Goal: Task Accomplishment & Management: Manage account settings

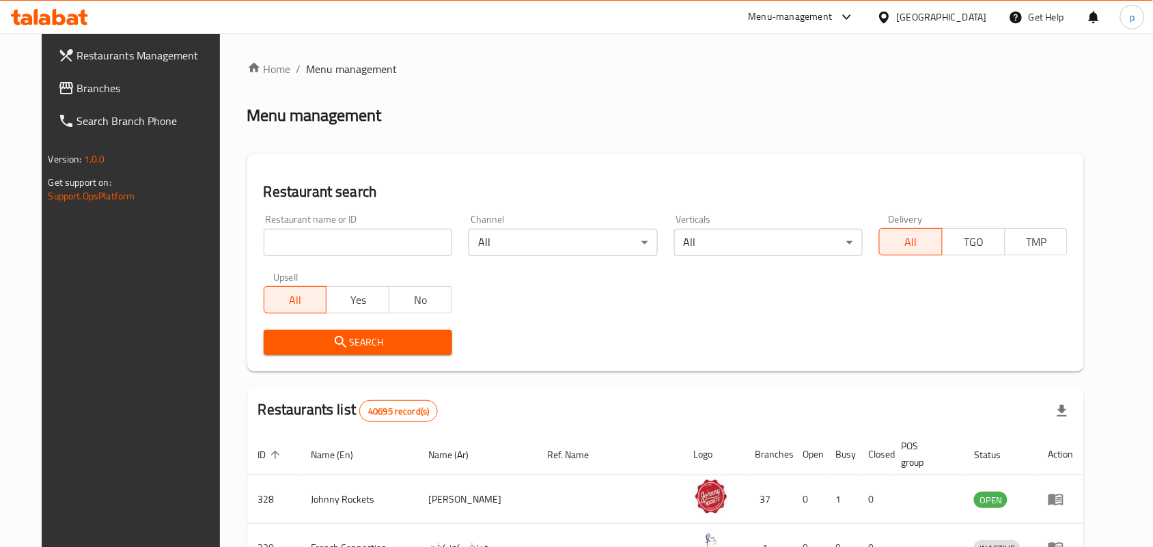
click at [937, 12] on div "[GEOGRAPHIC_DATA]" at bounding box center [942, 17] width 90 height 15
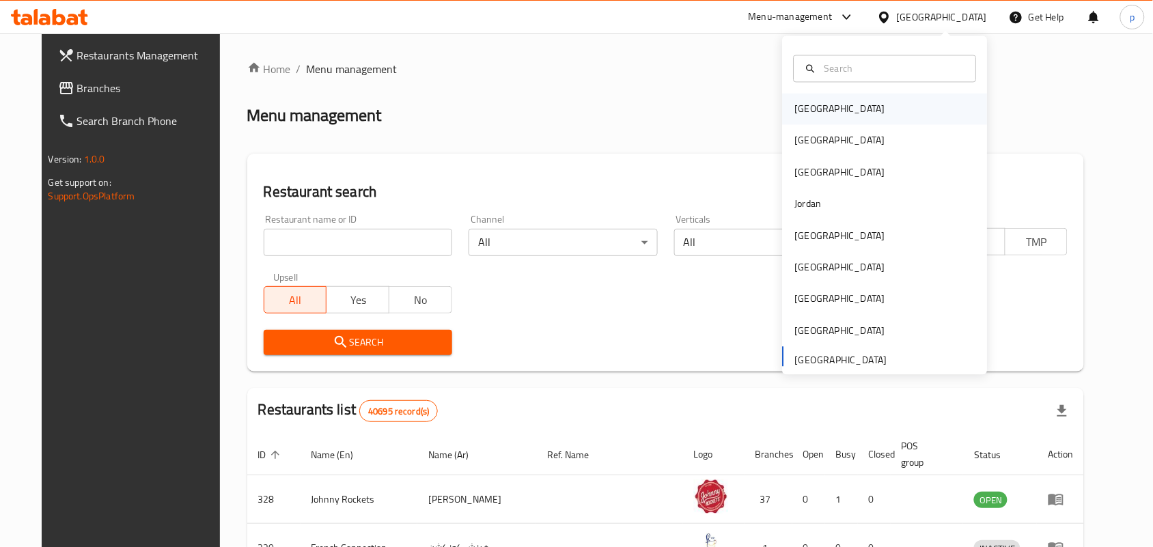
click at [805, 109] on div "Bahrain" at bounding box center [840, 109] width 90 height 15
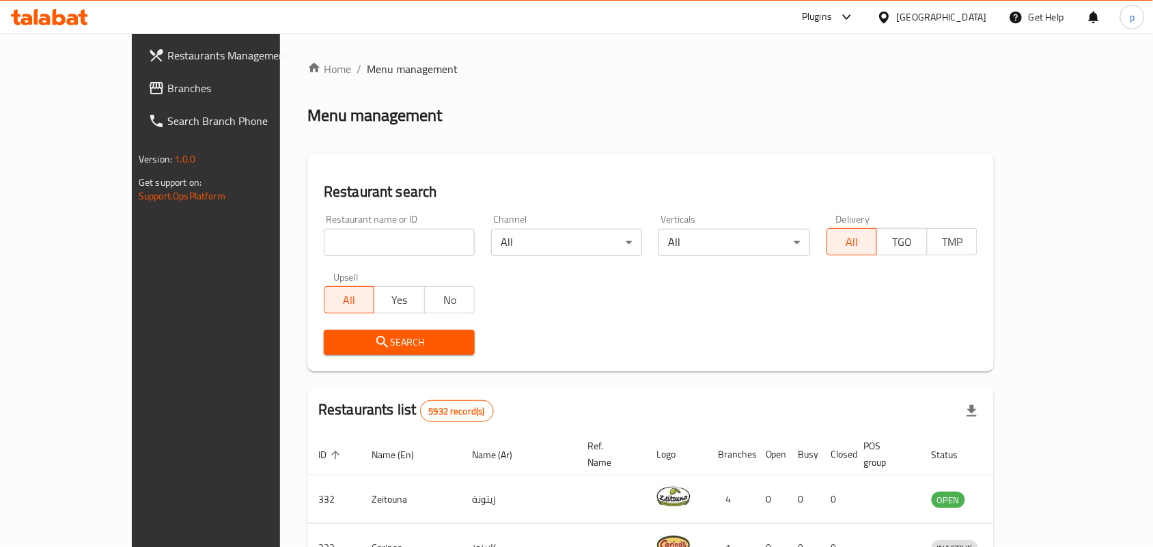
click at [964, 14] on div "Bahrain" at bounding box center [942, 17] width 90 height 15
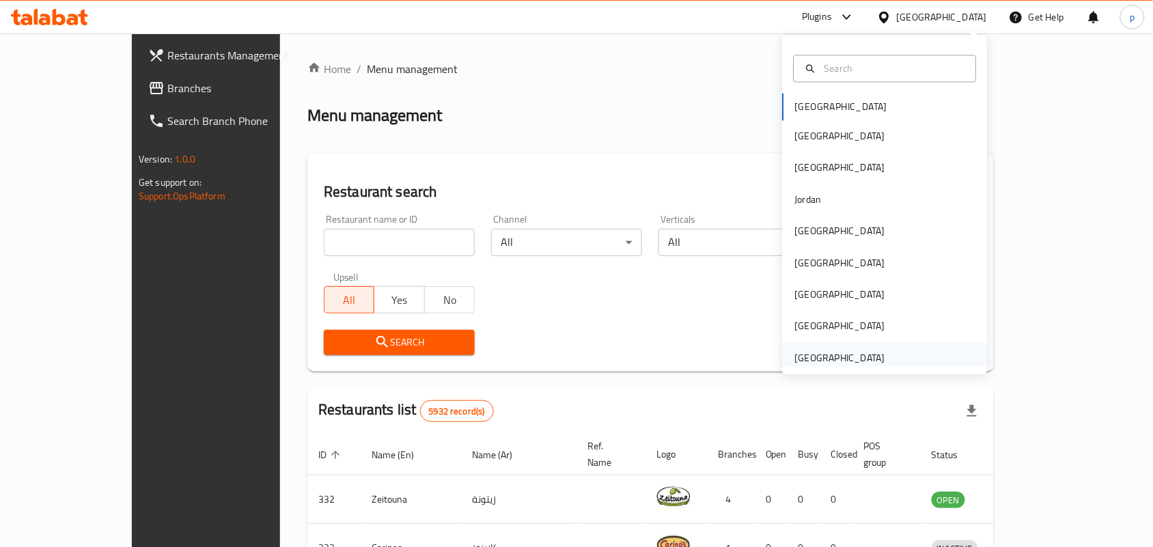
click at [838, 355] on div "[GEOGRAPHIC_DATA]" at bounding box center [840, 358] width 90 height 15
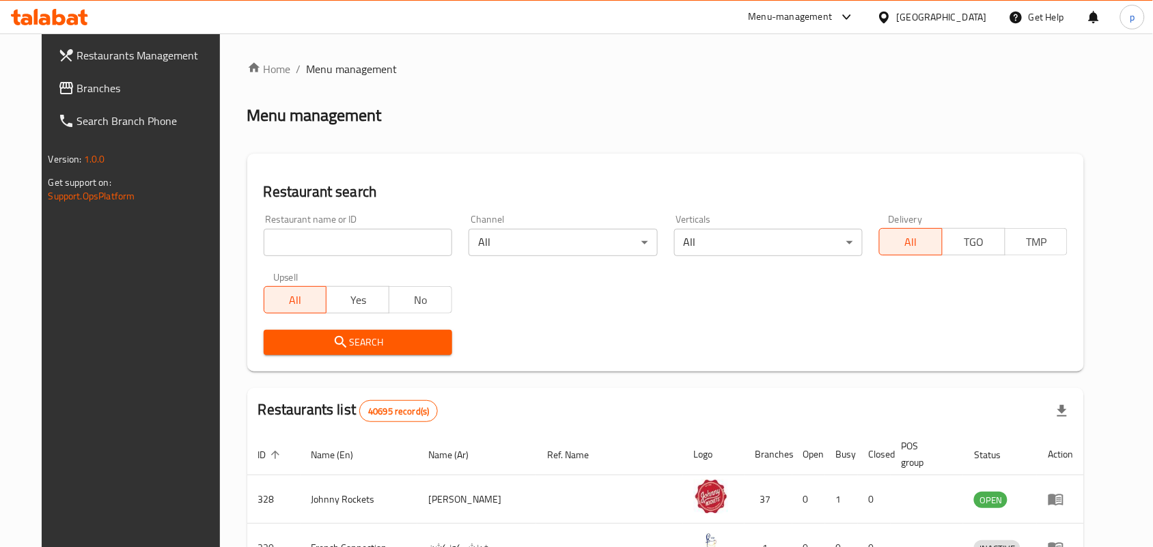
click at [99, 82] on span "Branches" at bounding box center [150, 88] width 146 height 16
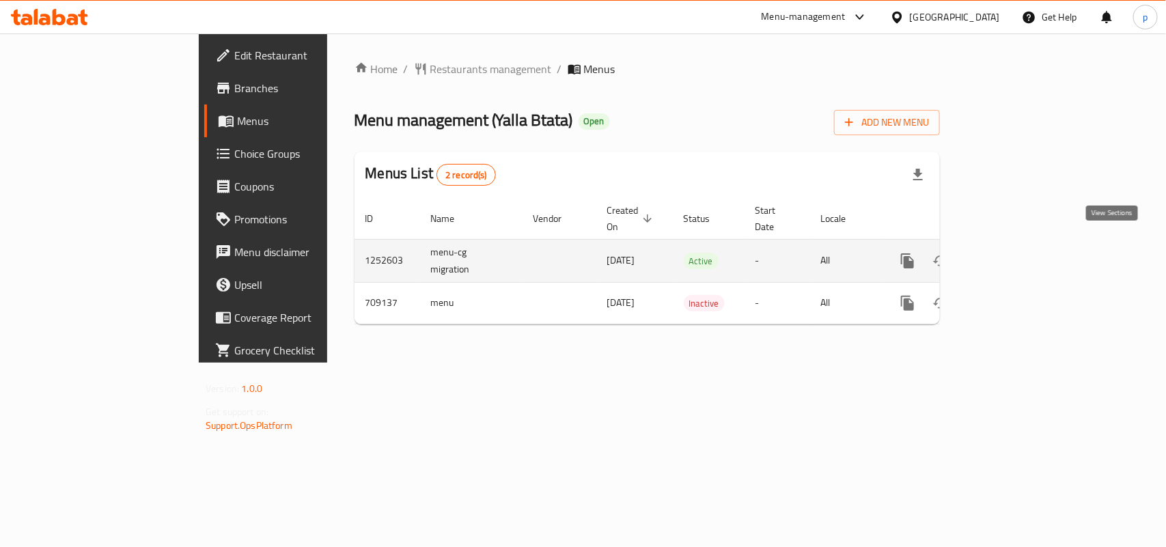
click at [1013, 255] on icon "enhanced table" at bounding box center [1006, 261] width 12 height 12
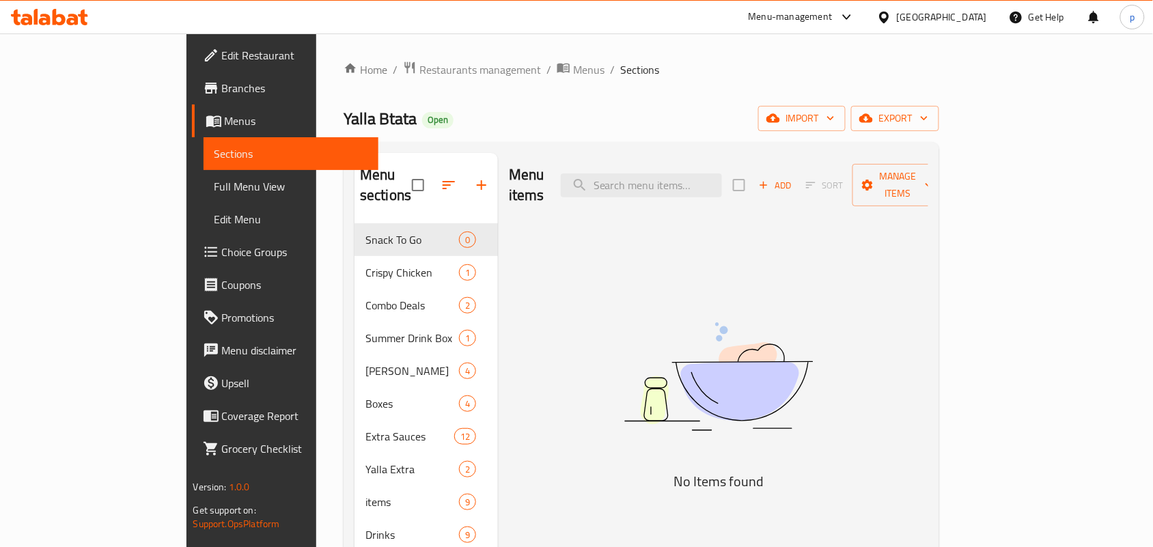
click at [477, 8] on div "Menu-management [GEOGRAPHIC_DATA] Get Help p" at bounding box center [576, 17] width 1153 height 33
drag, startPoint x: 348, startPoint y: 55, endPoint x: 352, endPoint y: 64, distance: 8.9
click at [352, 64] on div "Home / Restaurants management / Menus / Sections Yalla Btata Open import export…" at bounding box center [641, 385] width 650 height 705
click at [420, 67] on span "Restaurants management" at bounding box center [481, 69] width 122 height 16
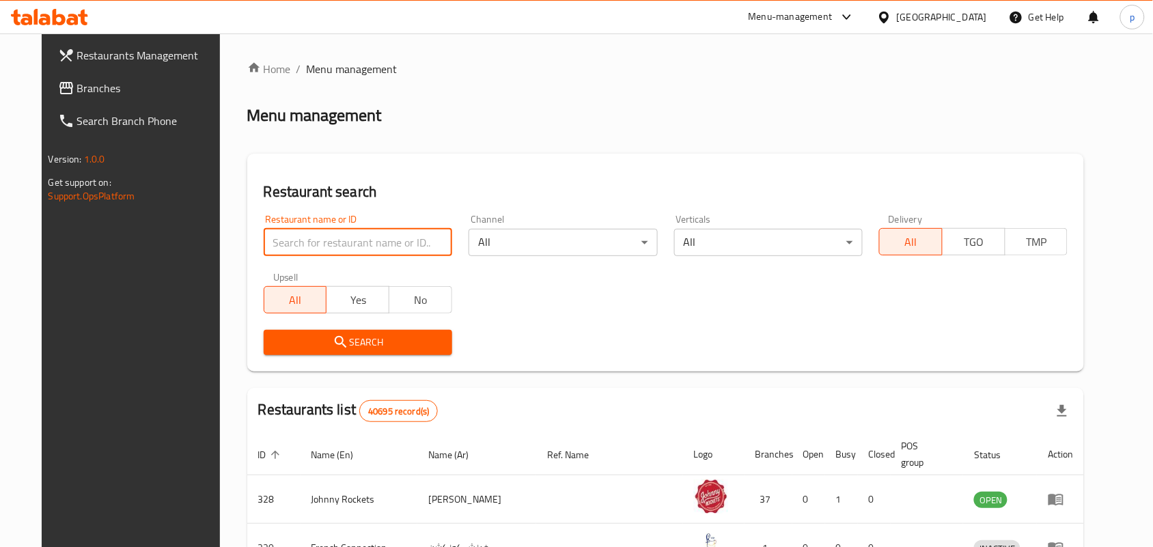
click at [313, 245] on input "search" at bounding box center [358, 242] width 189 height 27
paste input "644960"
type input "644960"
click button "Search" at bounding box center [358, 342] width 189 height 25
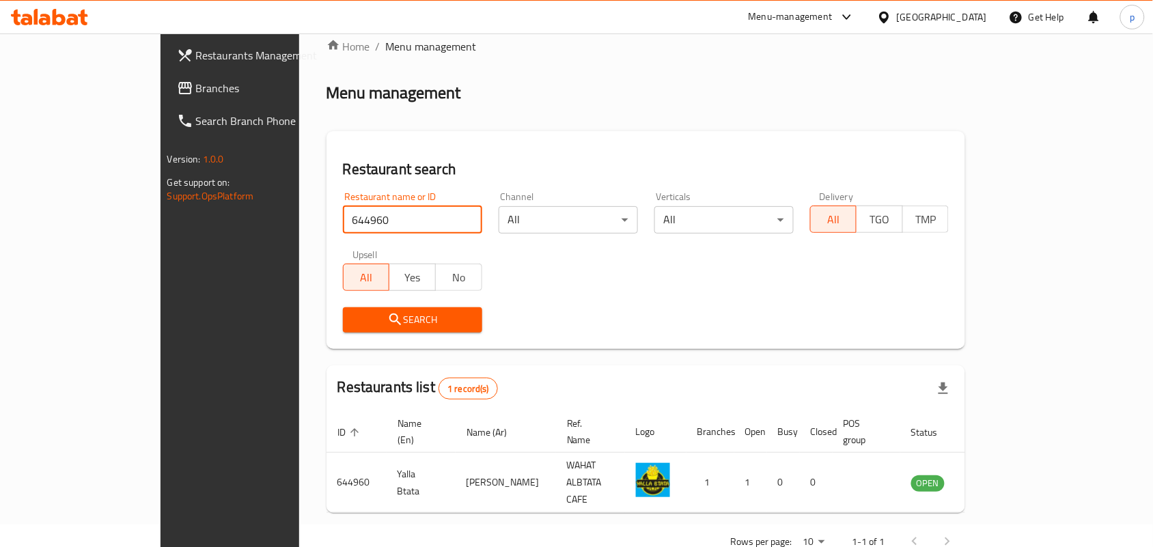
scroll to position [36, 0]
